Goal: Information Seeking & Learning: Learn about a topic

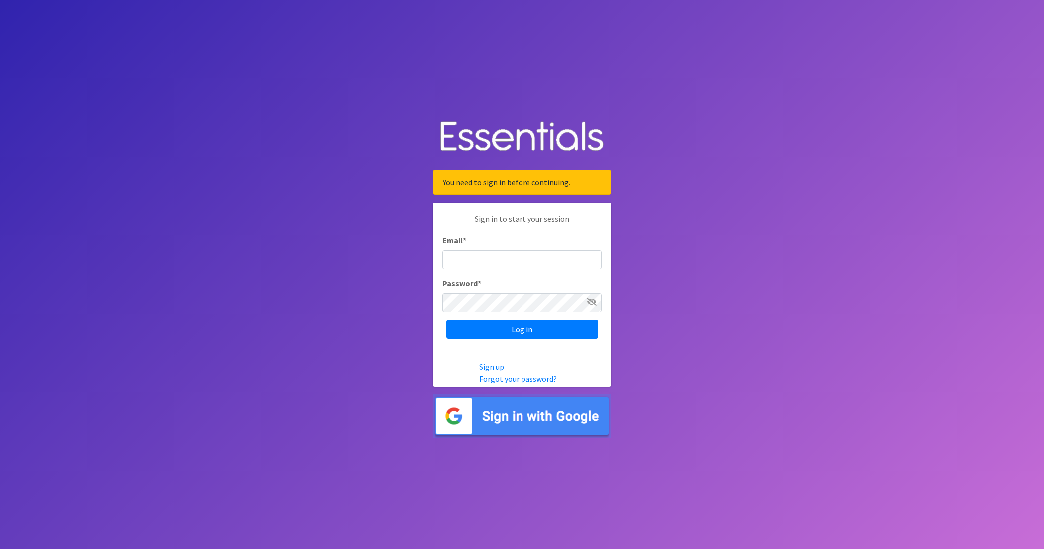
type input "nick@coverdgc.org"
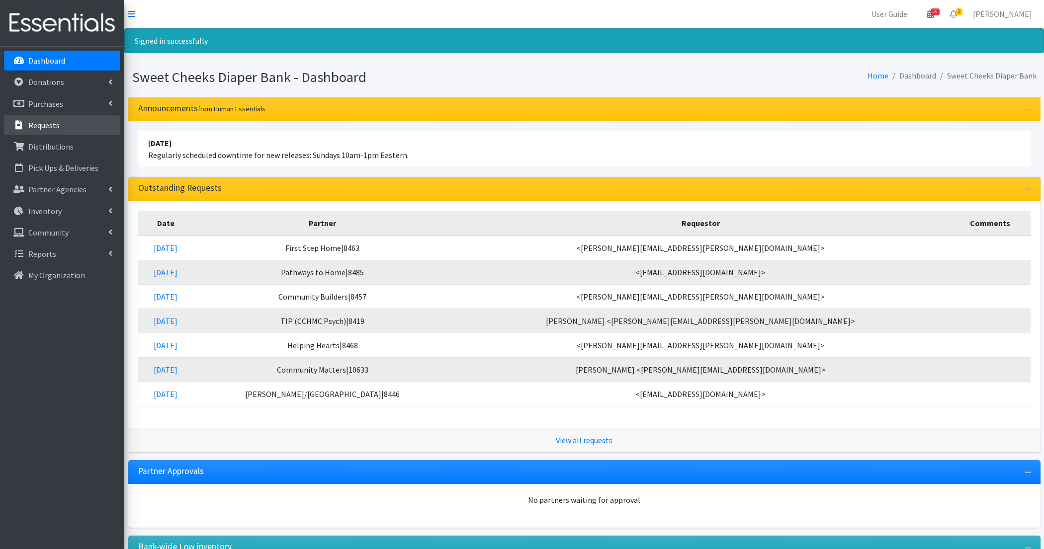
click at [62, 125] on link "Requests" at bounding box center [62, 125] width 116 height 20
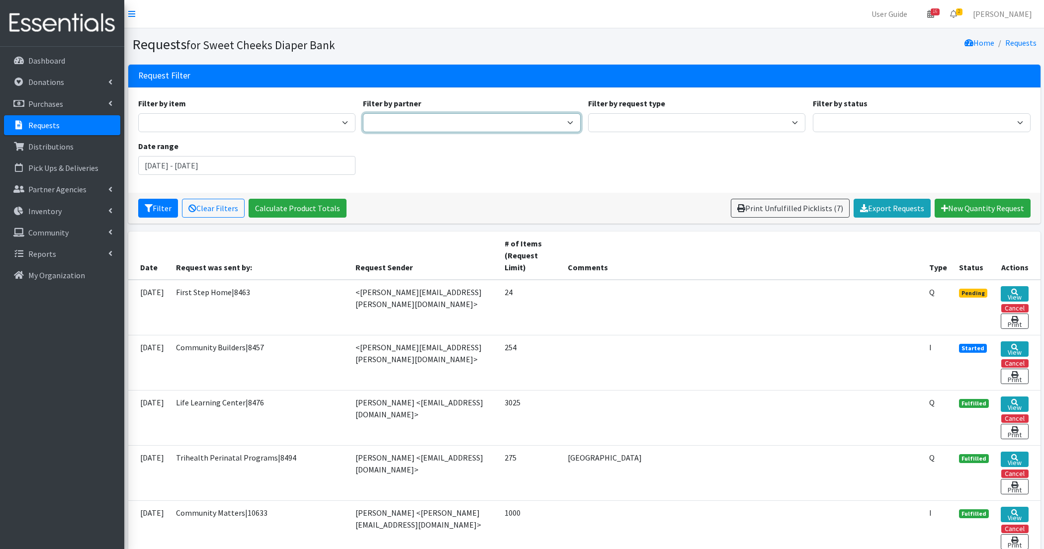
click at [456, 116] on select "[PERSON_NAME]/[GEOGRAPHIC_DATA]|8446 [GEOGRAPHIC_DATA] Adventist Pantry Baby Ba…" at bounding box center [472, 122] width 218 height 19
click at [363, 113] on select "[PERSON_NAME]/[GEOGRAPHIC_DATA]|8446 [GEOGRAPHIC_DATA] Adventist Pantry Baby Ba…" at bounding box center [472, 122] width 218 height 19
click at [430, 132] on div "Filter by item Adult Briefs - Generic Large Adult Briefs - Generic Medium Adult…" at bounding box center [584, 140] width 900 height 86
click at [428, 125] on select "[PERSON_NAME]/[GEOGRAPHIC_DATA]|8446 [GEOGRAPHIC_DATA] Adventist Pantry Baby Ba…" at bounding box center [472, 122] width 218 height 19
select select "512"
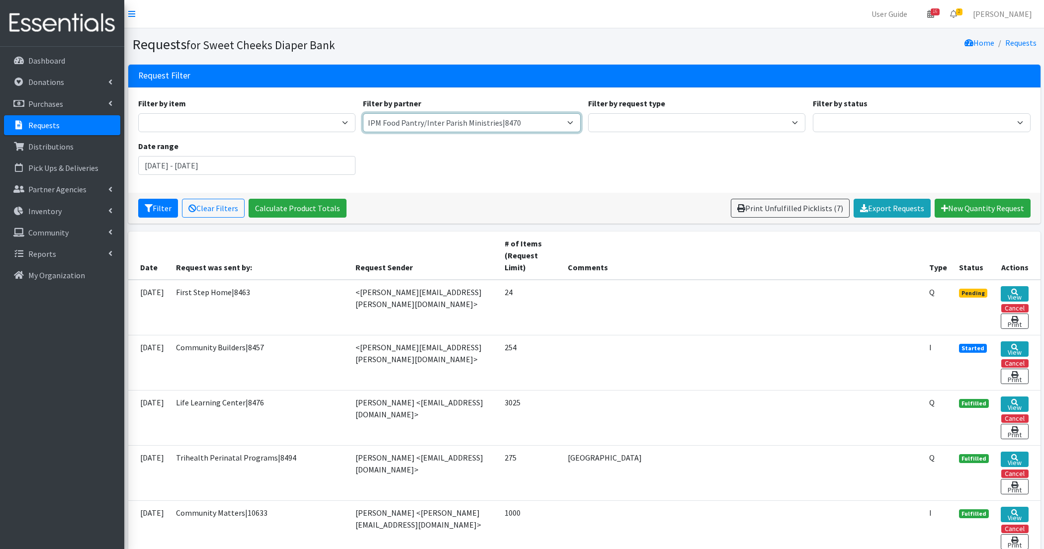
click at [363, 113] on select "Adams/Brown County CAA|8446 Avondale Adventist Pantry Baby Basics of Cincinnati…" at bounding box center [472, 122] width 218 height 19
click at [171, 211] on button "Filter" at bounding box center [158, 208] width 40 height 19
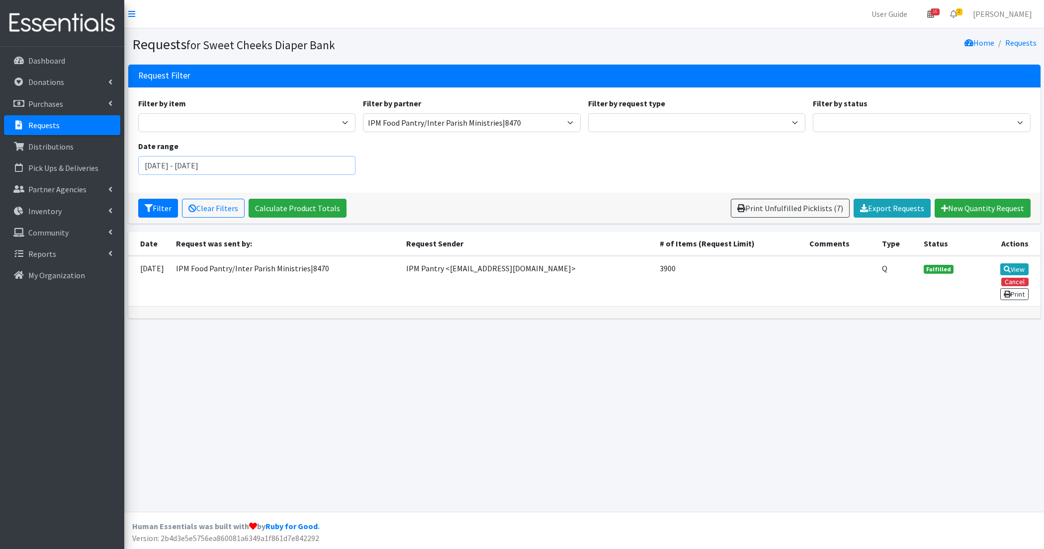
click at [219, 163] on input "[DATE] - [DATE]" at bounding box center [247, 165] width 218 height 19
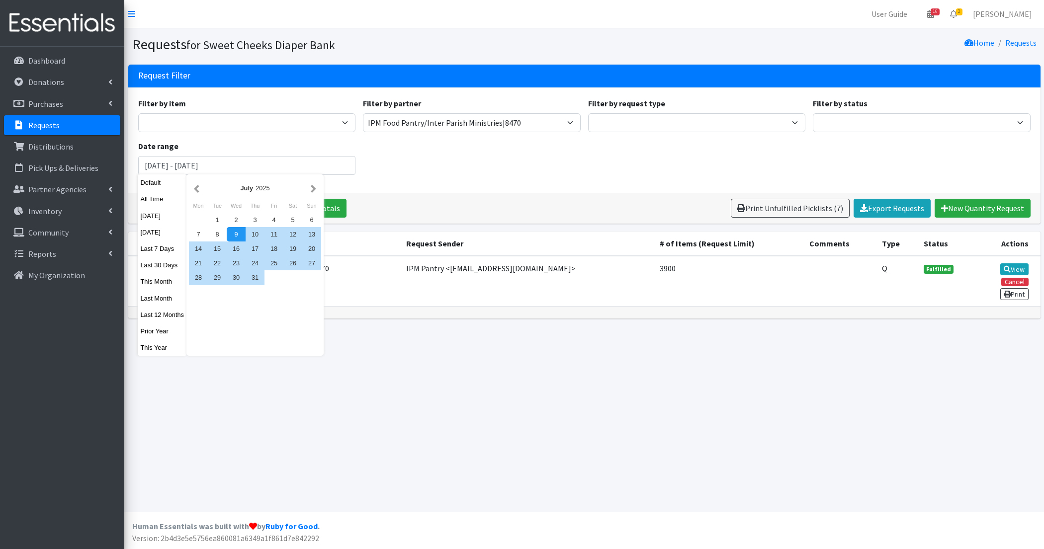
click at [475, 195] on div "Filter Clear Filters Calculate Product Totals Print Unfulfilled Picklists (7) E…" at bounding box center [584, 208] width 912 height 31
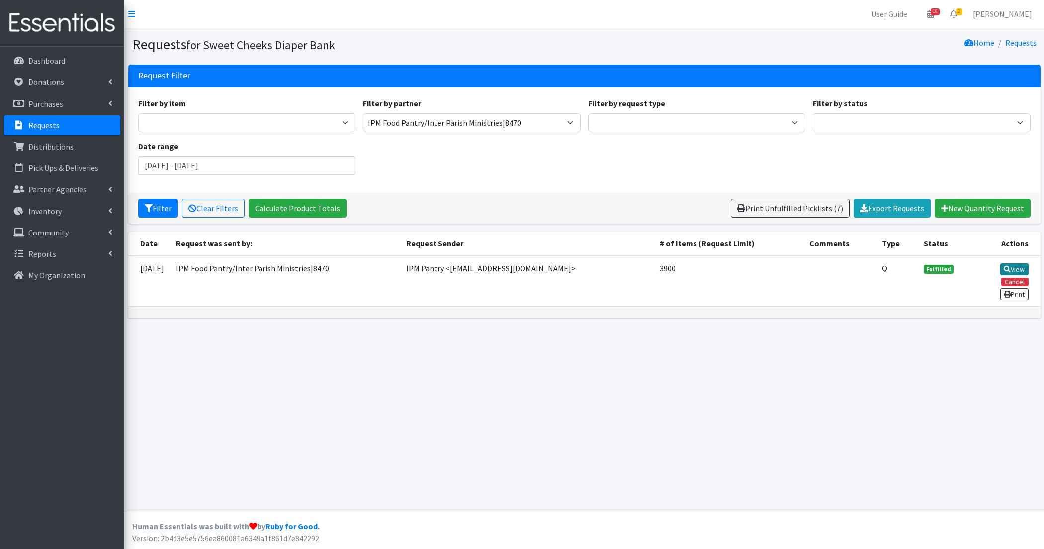
click at [1009, 267] on link "View" at bounding box center [1014, 270] width 28 height 12
click at [451, 152] on div "Filter by item Adult Briefs - Generic Large Adult Briefs - Generic Medium Adult…" at bounding box center [584, 140] width 900 height 86
click at [452, 134] on div "Filter by item Adult Briefs - Generic Large Adult Briefs - Generic Medium Adult…" at bounding box center [584, 140] width 900 height 86
click at [449, 121] on select "Adams/Brown County CAA|8446 Avondale Adventist Pantry Baby Basics of Cincinnati…" at bounding box center [472, 122] width 218 height 19
select select
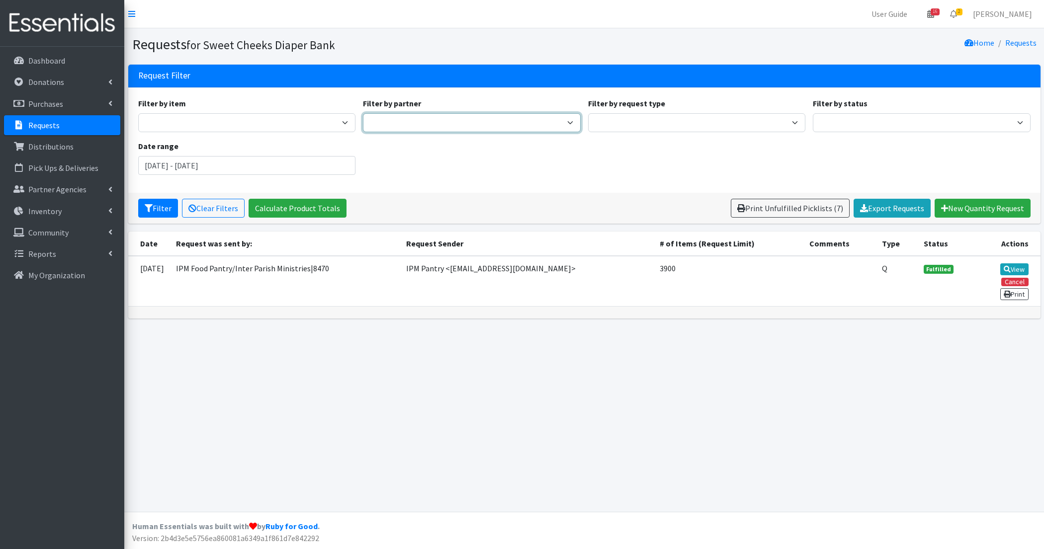
click at [363, 113] on select "Adams/Brown County CAA|8446 Avondale Adventist Pantry Baby Basics of Cincinnati…" at bounding box center [472, 122] width 218 height 19
click at [156, 214] on button "Filter" at bounding box center [158, 208] width 40 height 19
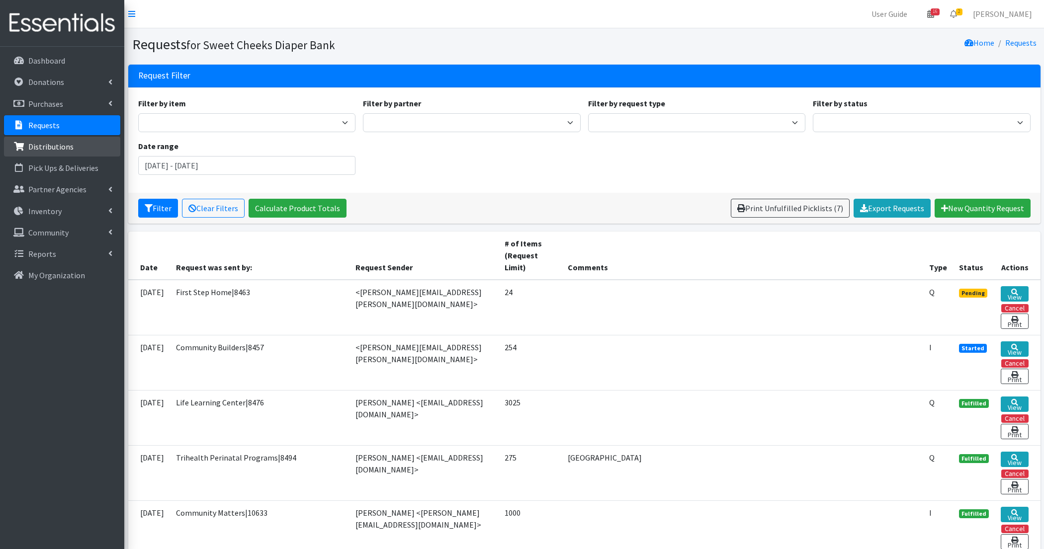
click at [98, 146] on link "Distributions" at bounding box center [62, 147] width 116 height 20
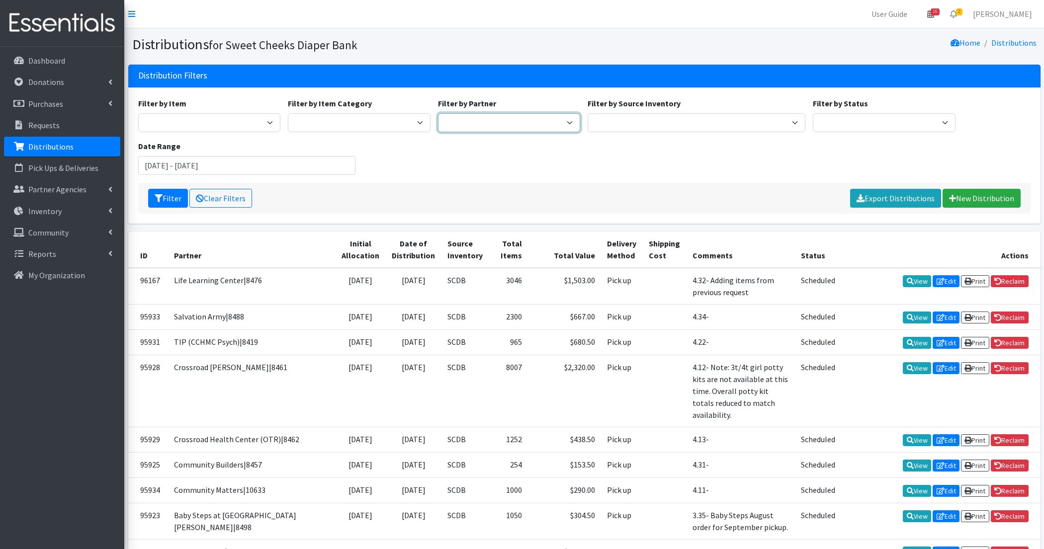
click at [457, 126] on select "Adams/Brown County CAA|8446 Baby Steps at St. Elizabeth|8498 Bethany House|8542…" at bounding box center [509, 122] width 143 height 19
select select "512"
click at [438, 113] on select "Adams/Brown County CAA|8446 Baby Steps at St. Elizabeth|8498 Bethany House|8542…" at bounding box center [509, 122] width 143 height 19
click at [171, 202] on button "Filter" at bounding box center [168, 198] width 40 height 19
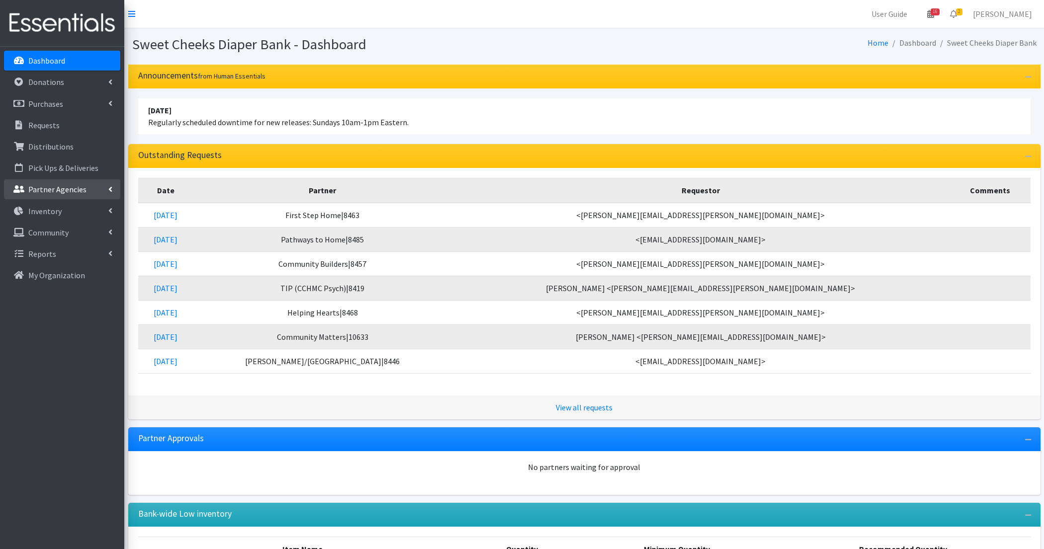
click at [48, 188] on p "Partner Agencies" at bounding box center [57, 189] width 58 height 10
click at [66, 205] on link "All Partners" at bounding box center [62, 211] width 116 height 20
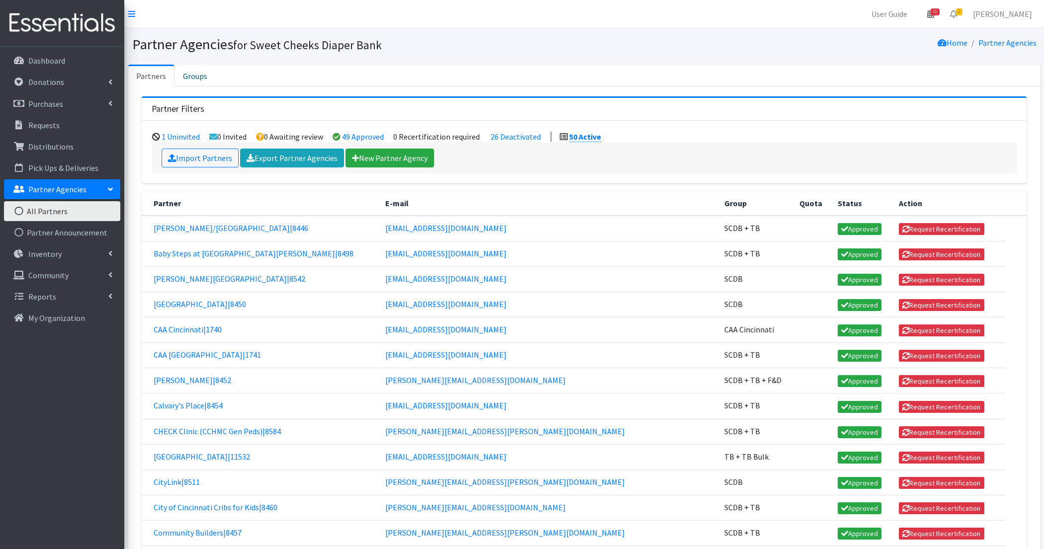
scroll to position [621, 0]
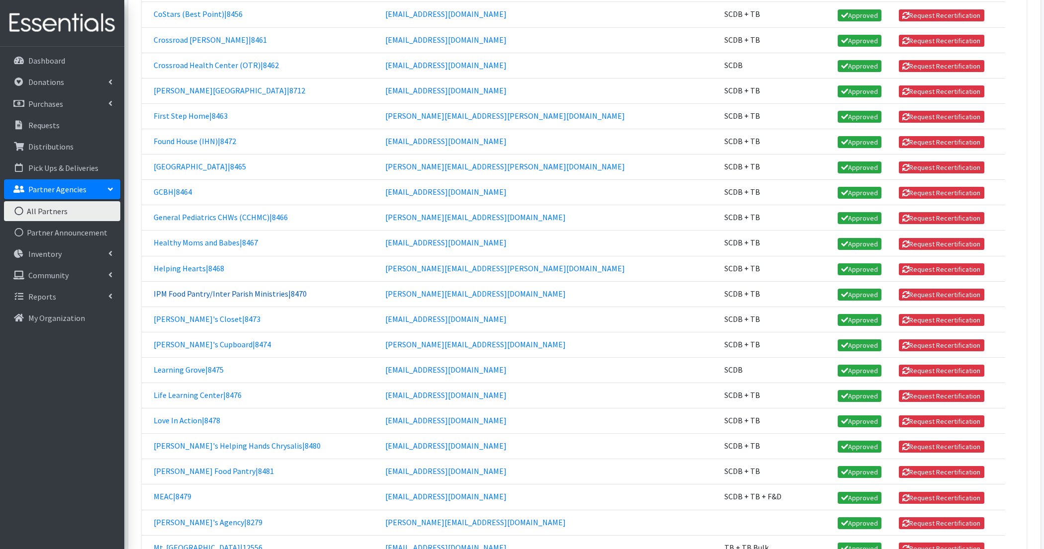
click at [263, 289] on link "IPM Food Pantry/Inter Parish Ministries|8470" at bounding box center [230, 294] width 153 height 10
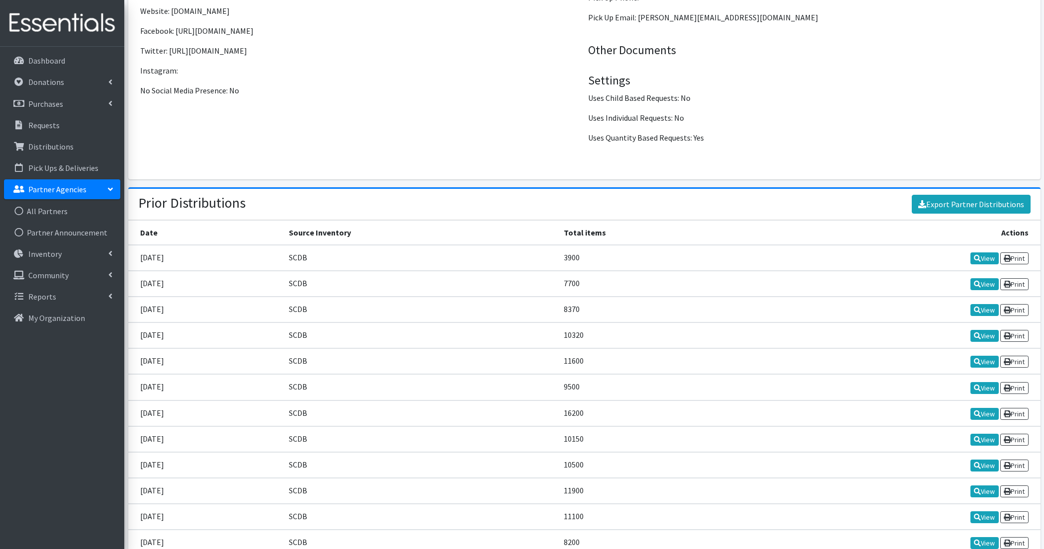
scroll to position [1191, 0]
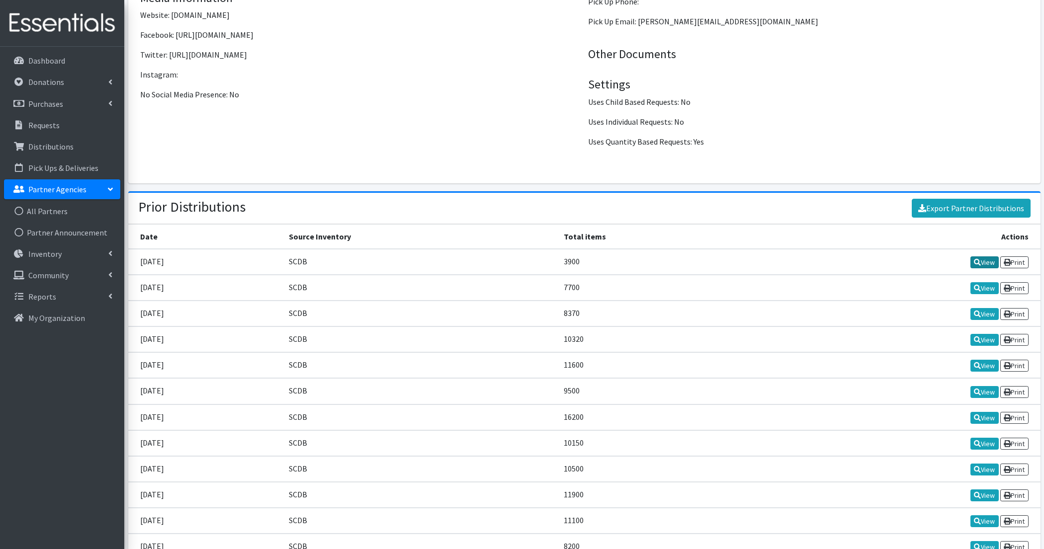
click at [976, 259] on icon at bounding box center [977, 262] width 7 height 7
